Goal: Use online tool/utility: Utilize a website feature to perform a specific function

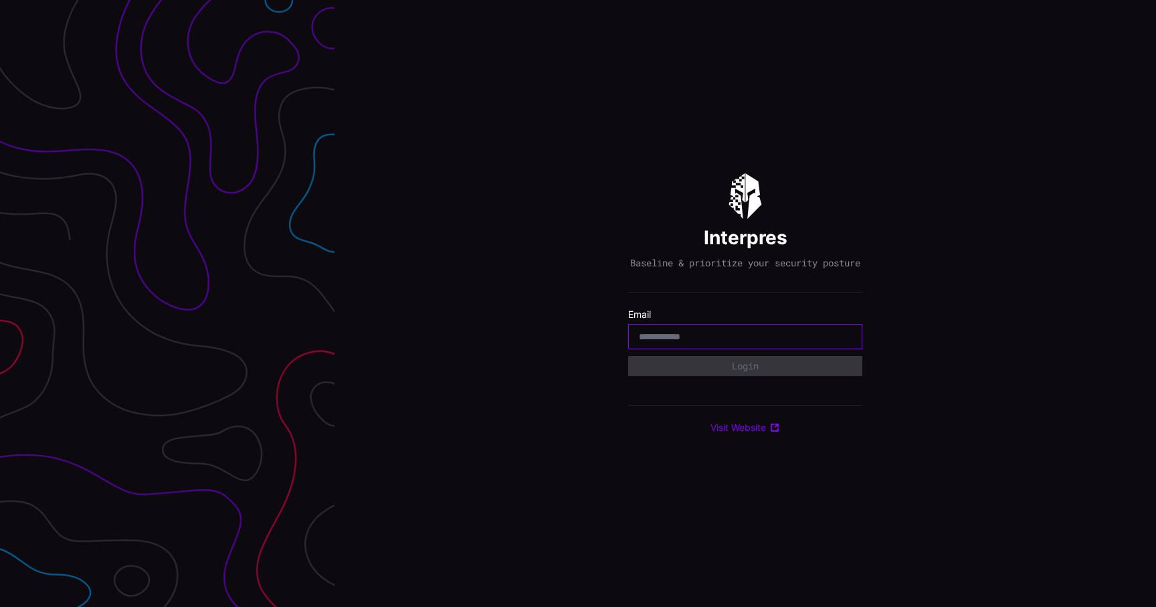
click at [688, 342] on input "email" at bounding box center [745, 336] width 213 height 12
type input "**********"
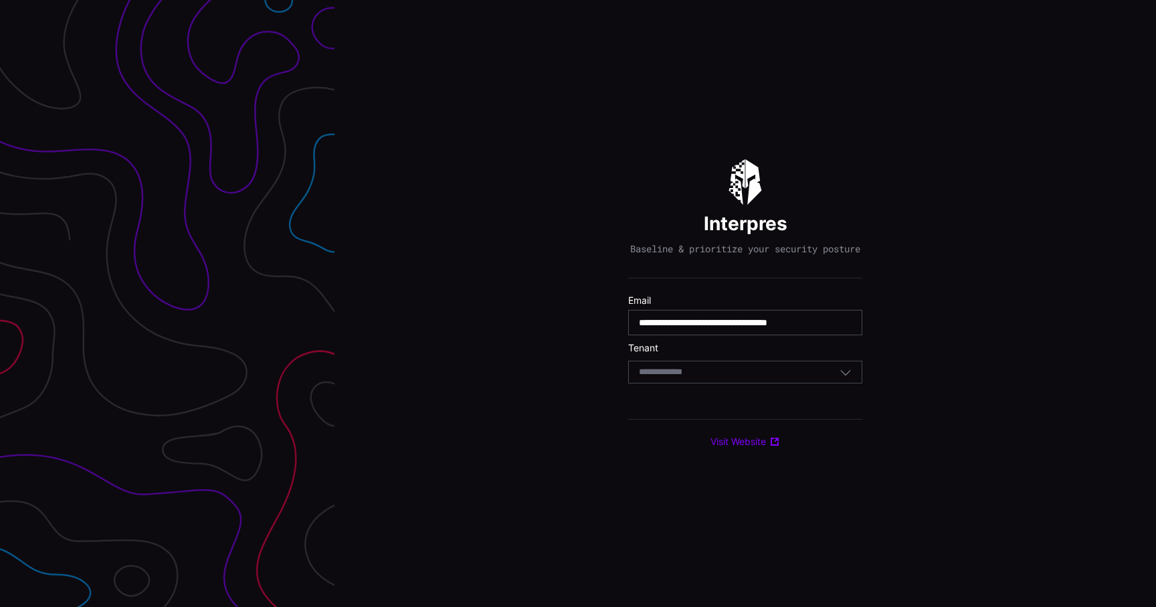
click at [747, 383] on div "Select Tenant" at bounding box center [745, 371] width 234 height 23
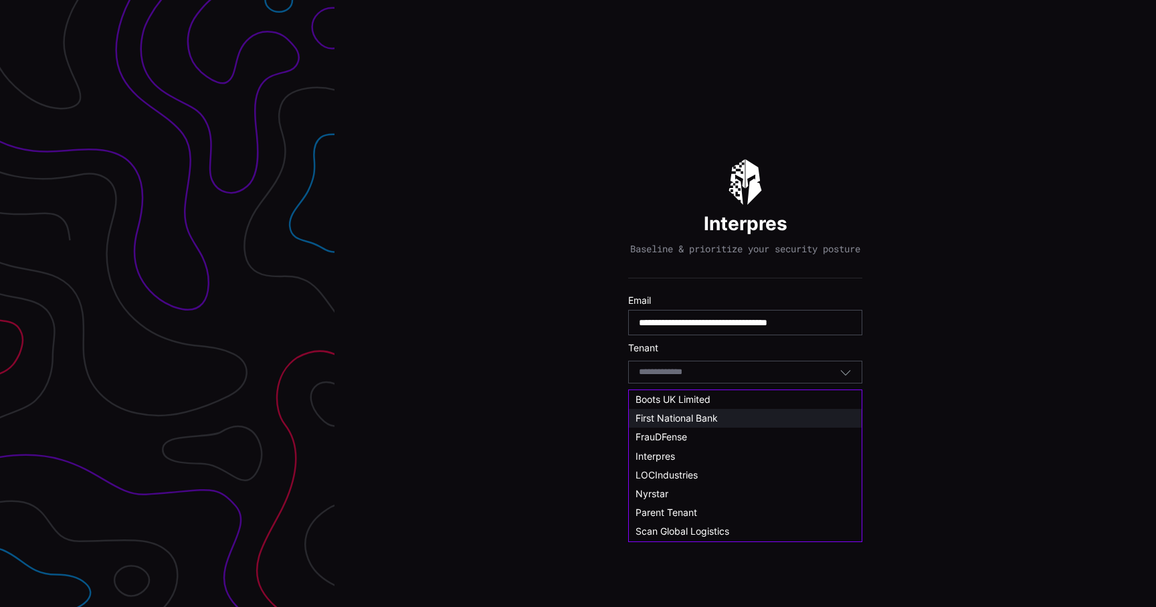
click at [712, 418] on span "First National Bank" at bounding box center [676, 417] width 82 height 11
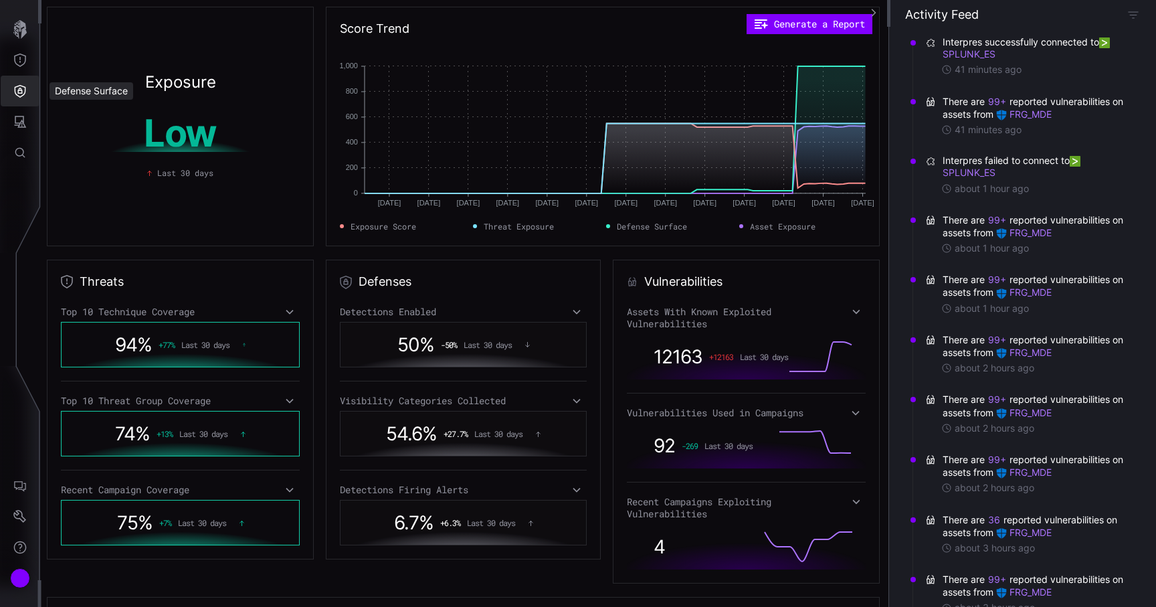
click at [25, 92] on icon "Defense Surface" at bounding box center [20, 91] width 11 height 13
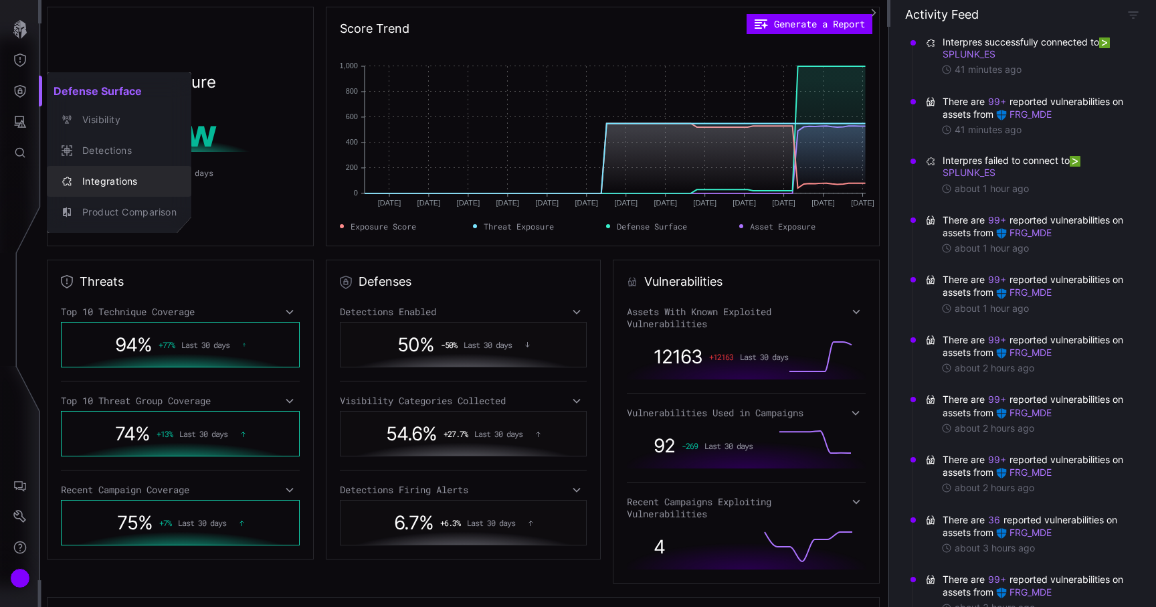
click at [104, 180] on div "Integrations" at bounding box center [126, 181] width 101 height 17
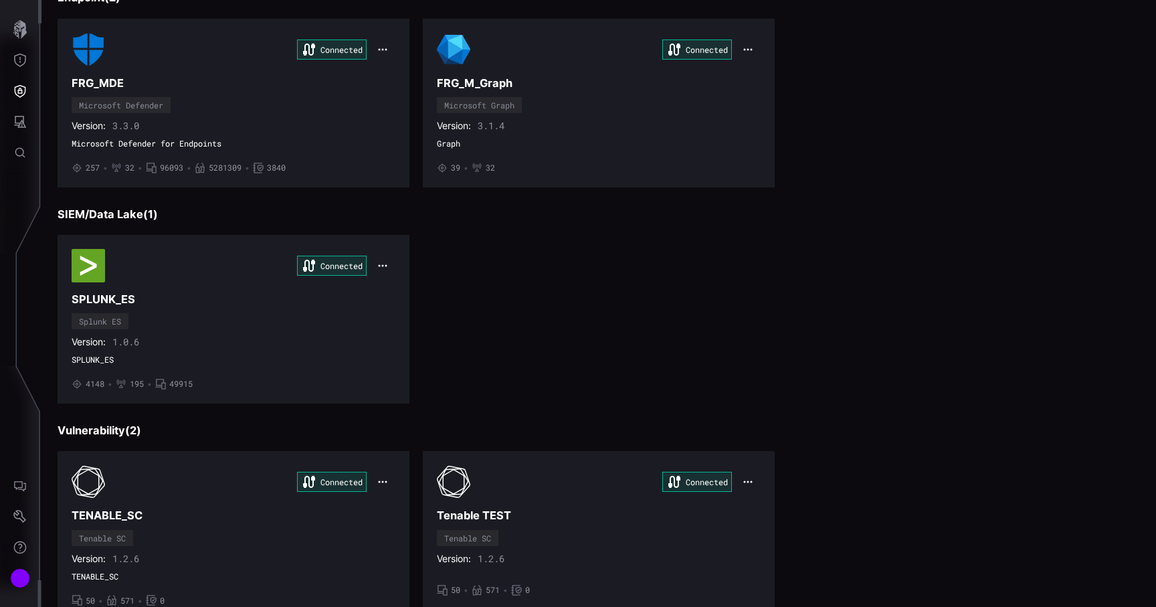
scroll to position [169, 0]
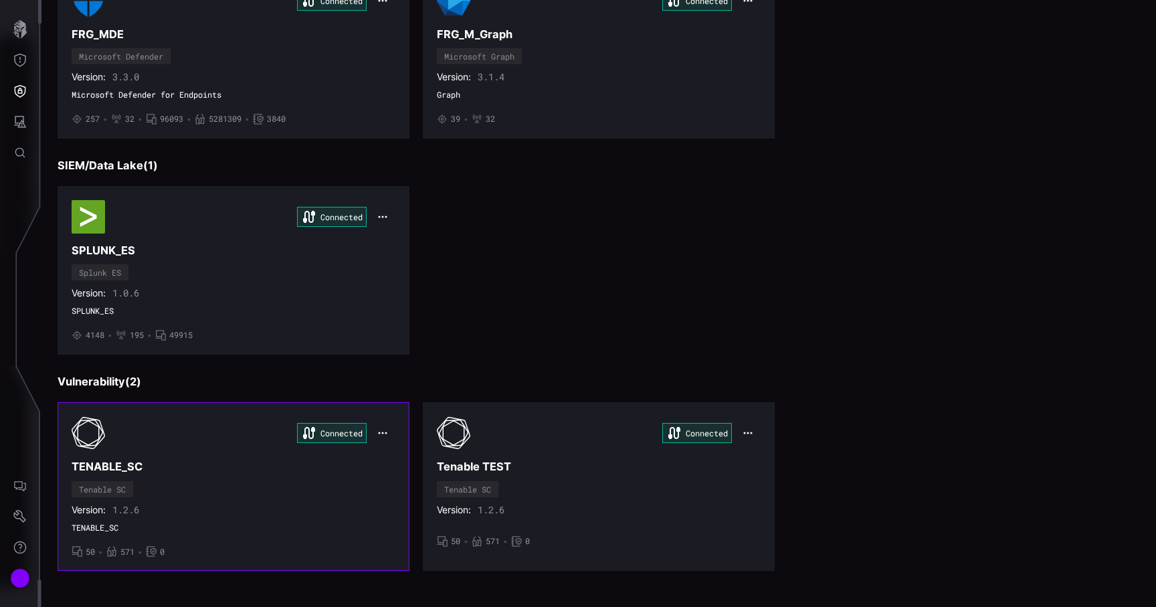
click at [181, 542] on div "Connected TENABLE_SC Tenable SC Version: 1.2.6 TENABLE_SC • 50 • 571 • 0" at bounding box center [234, 486] width 324 height 140
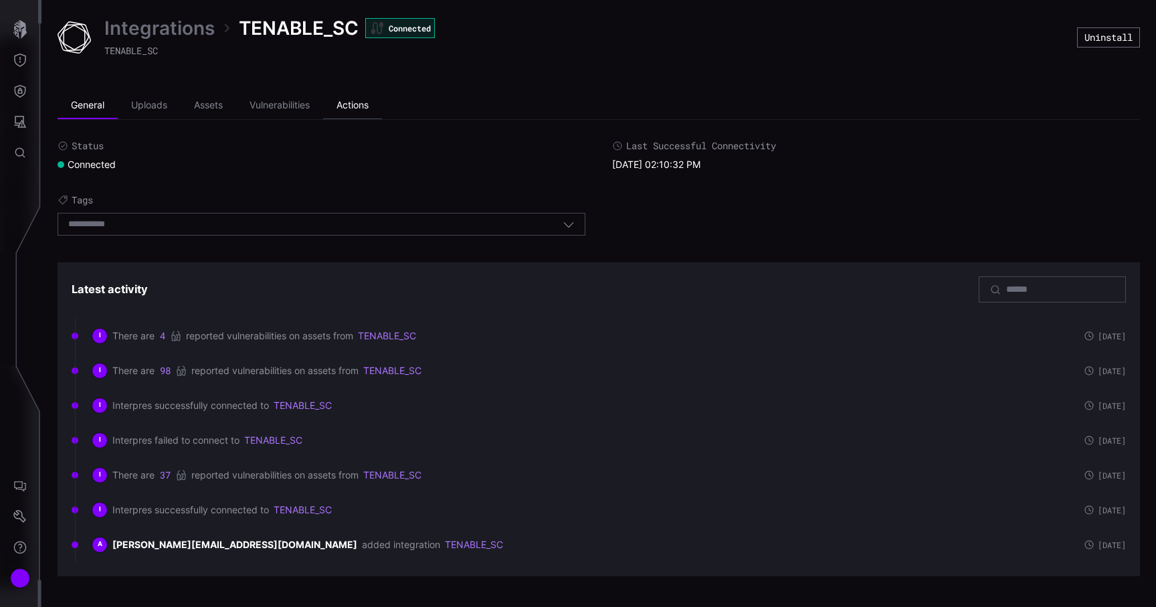
click at [366, 95] on li "Actions" at bounding box center [352, 105] width 59 height 27
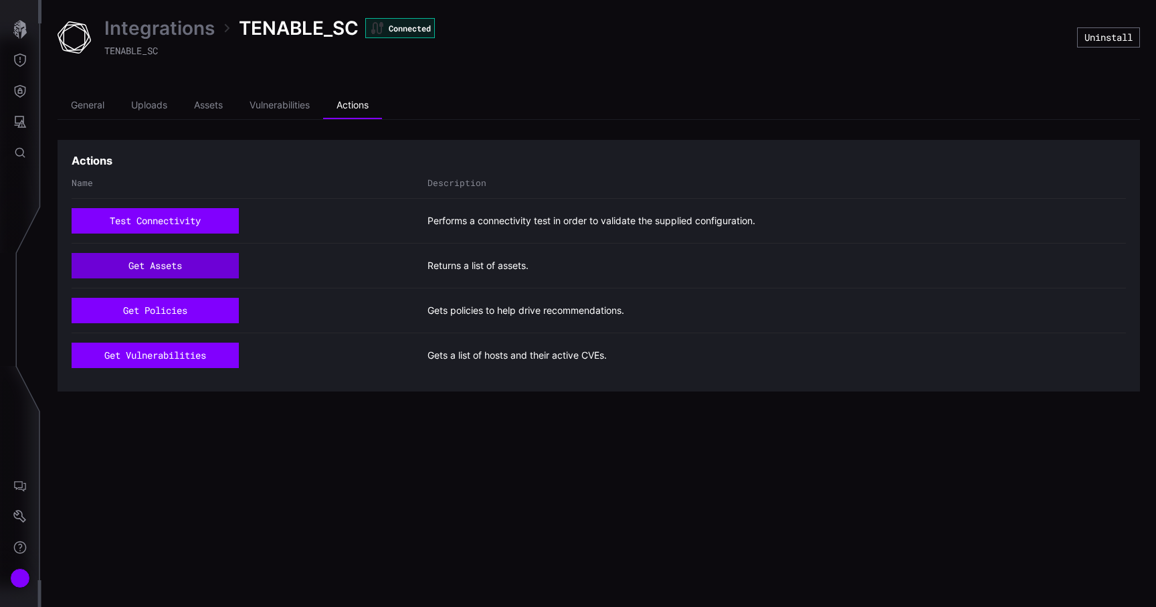
click at [183, 260] on button "get assets" at bounding box center [155, 265] width 167 height 25
